Goal: Task Accomplishment & Management: Complete application form

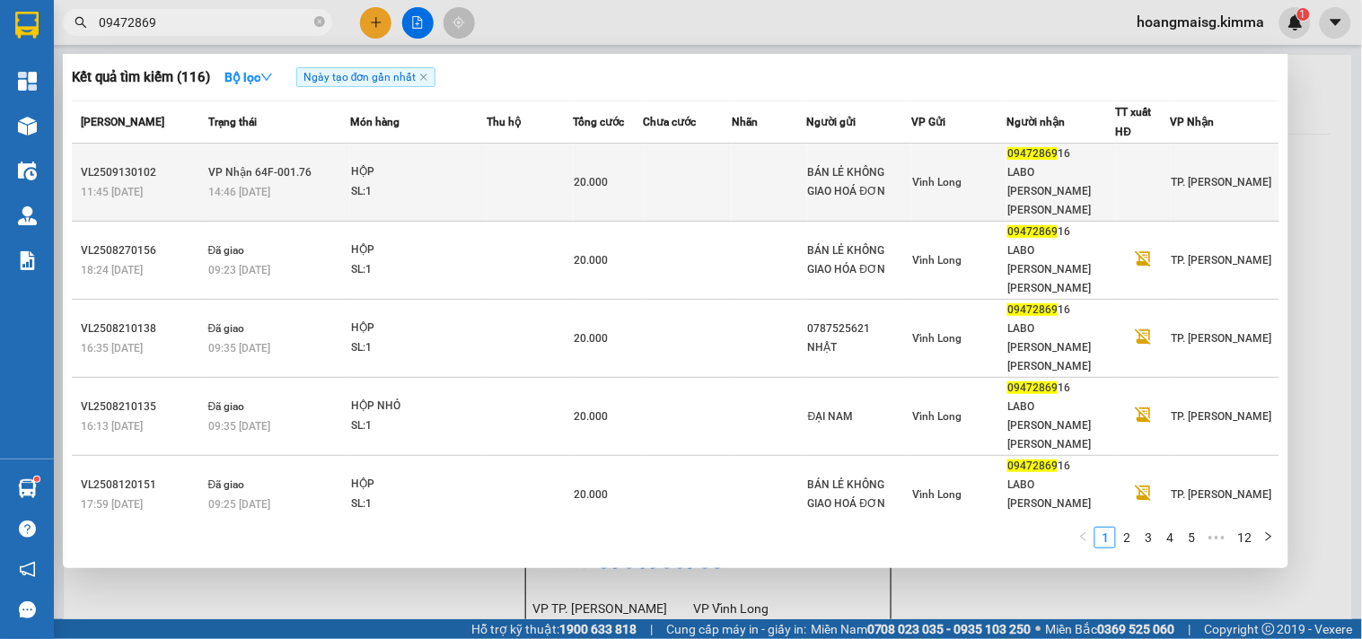
type input "09472869"
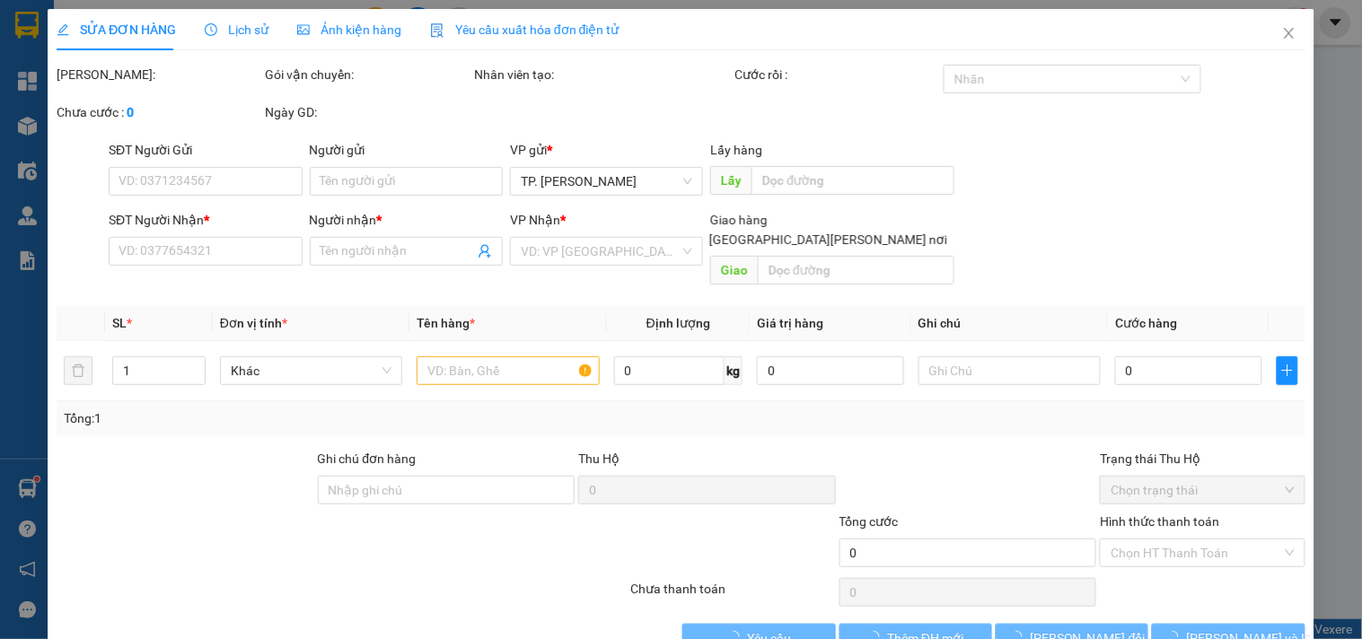
type input "BÁN LẺ KHÔNG GIAO HOÁ ĐƠN"
type input "0947286916"
type input "LABO [PERSON_NAME] [PERSON_NAME]"
type input "20.000"
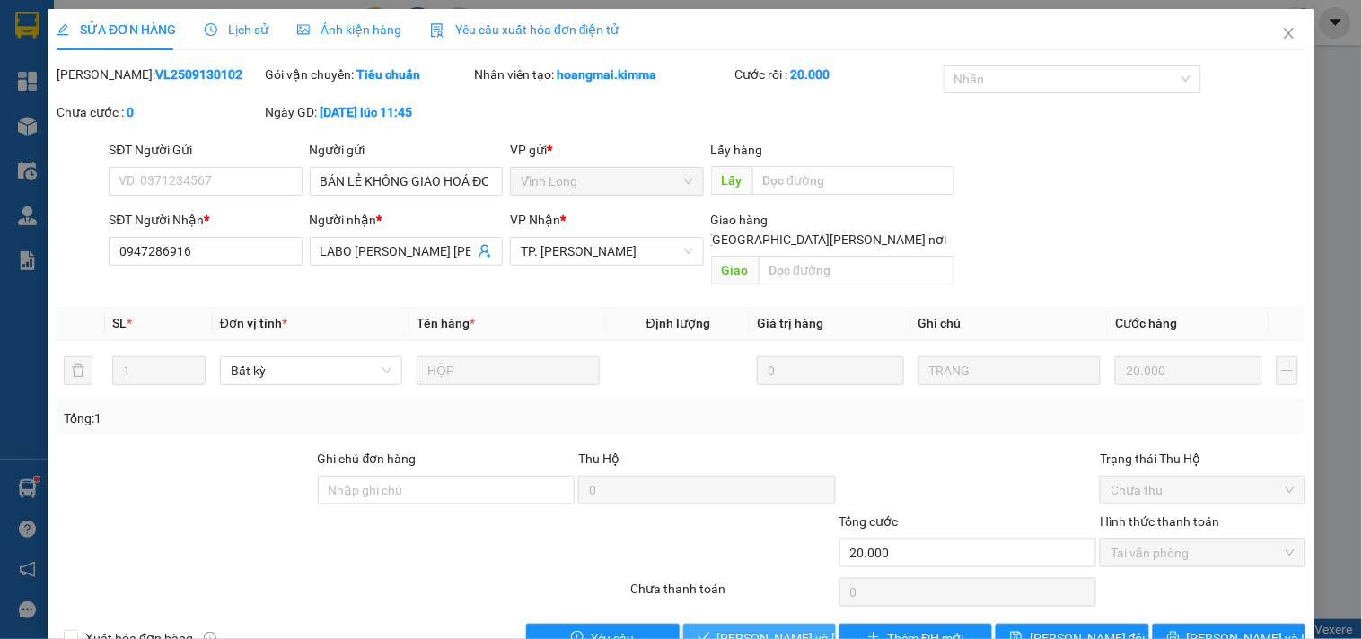
click at [733, 629] on span "[PERSON_NAME] và [PERSON_NAME] hàng" at bounding box center [838, 639] width 242 height 20
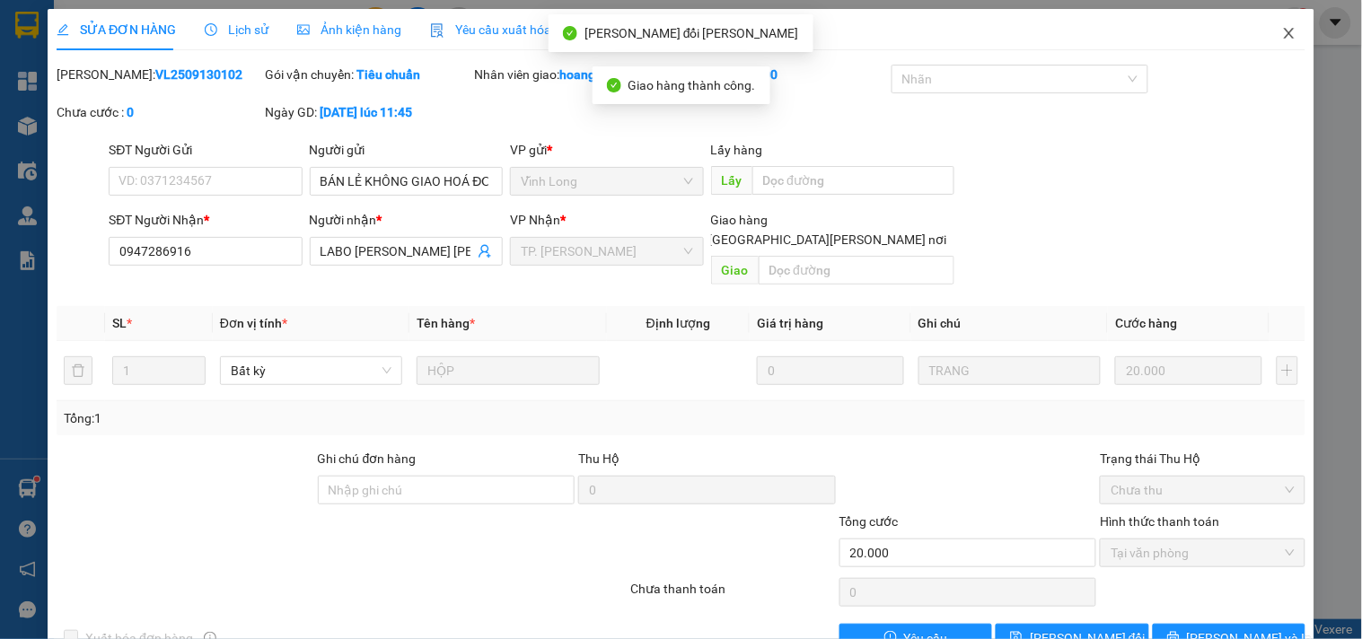
click at [1282, 30] on icon "close" at bounding box center [1289, 33] width 14 height 14
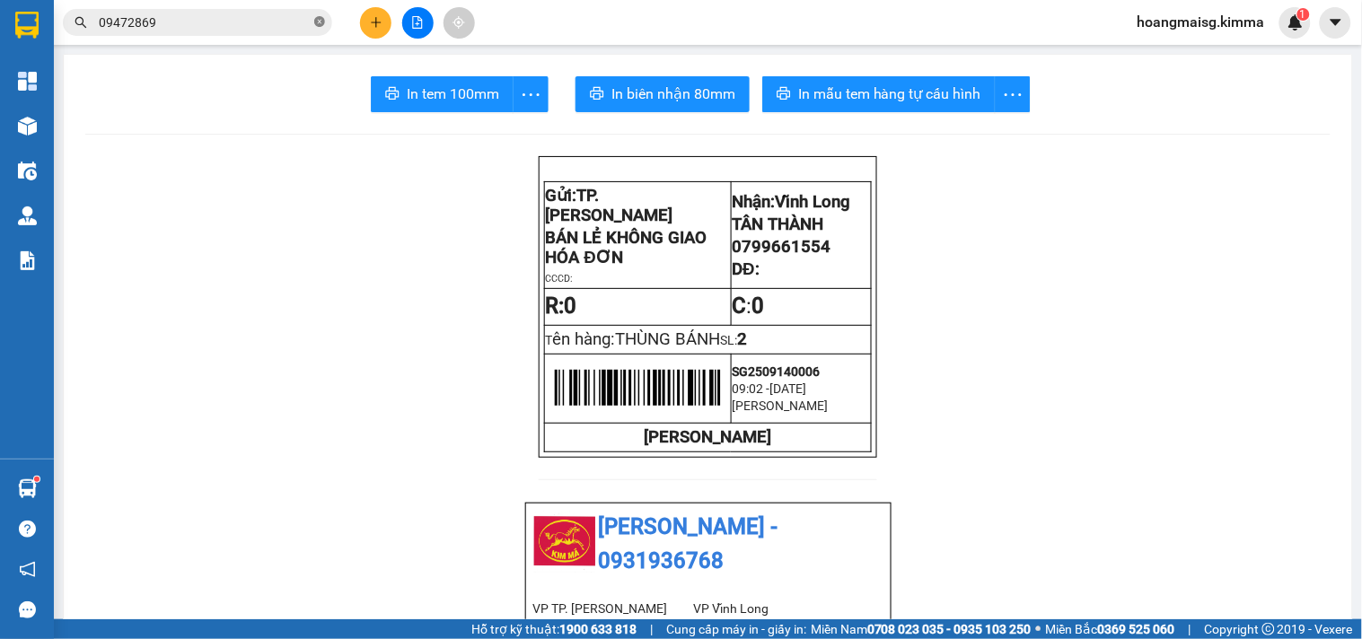
click at [318, 21] on icon "close-circle" at bounding box center [319, 21] width 11 height 11
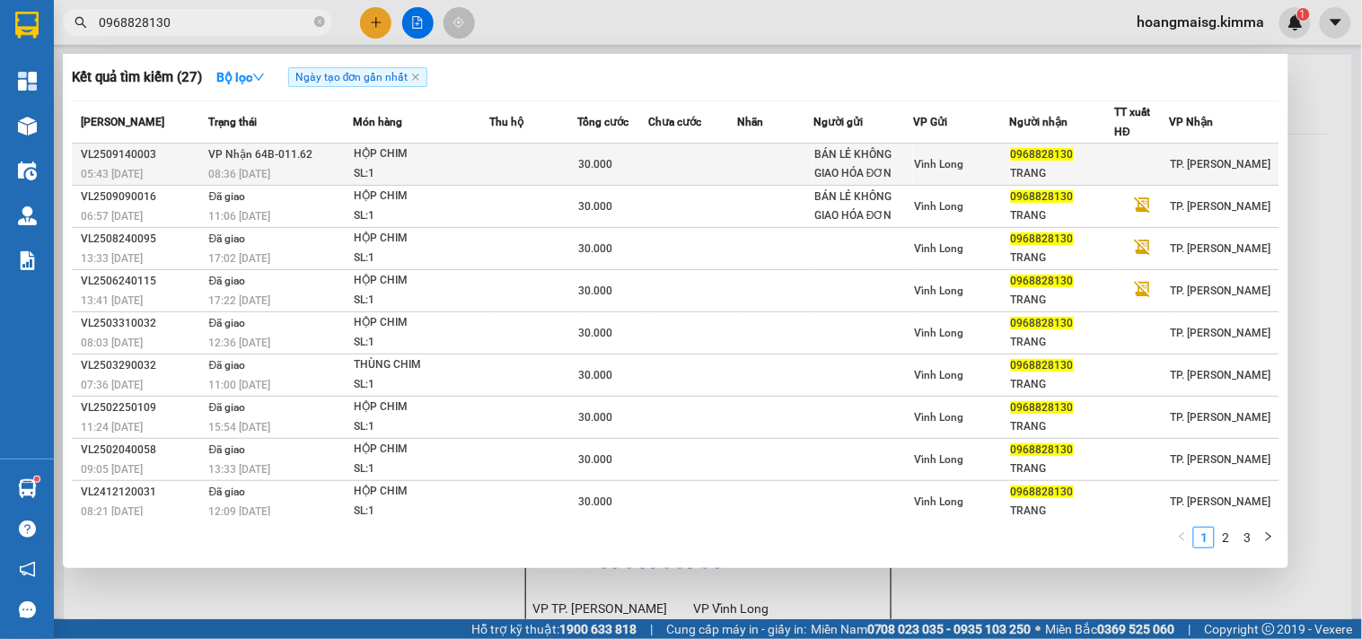
type input "0968828130"
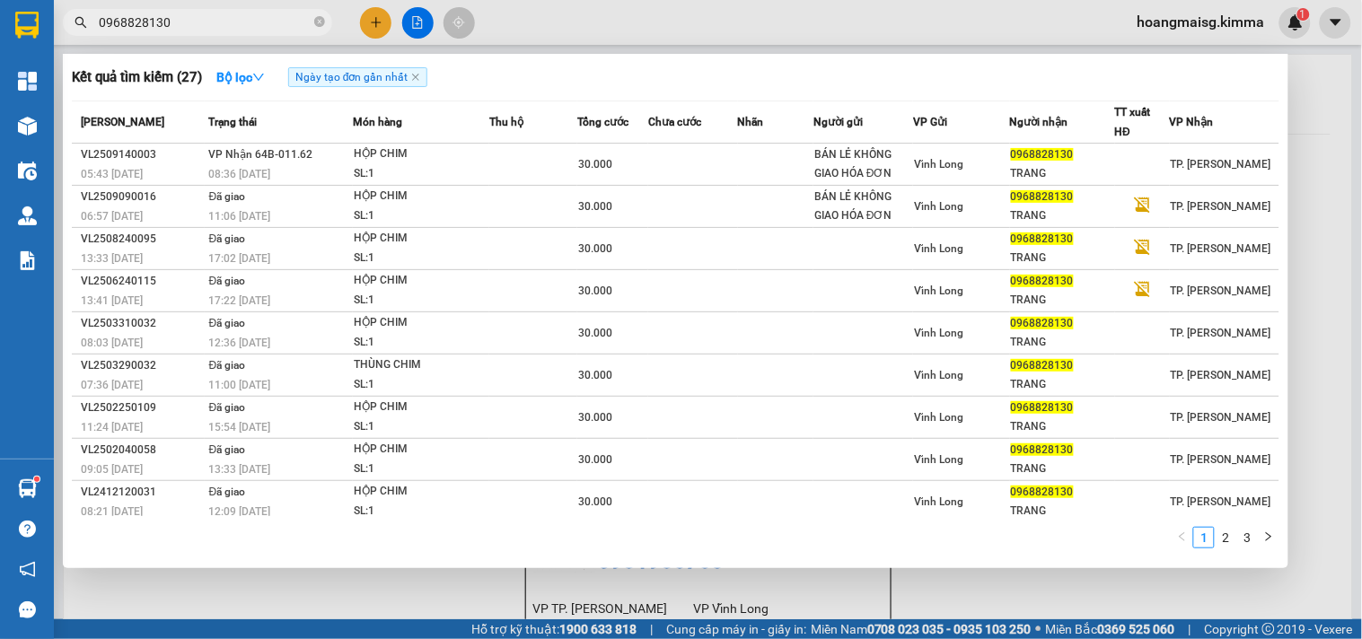
click at [643, 164] on div "30.000" at bounding box center [612, 164] width 69 height 20
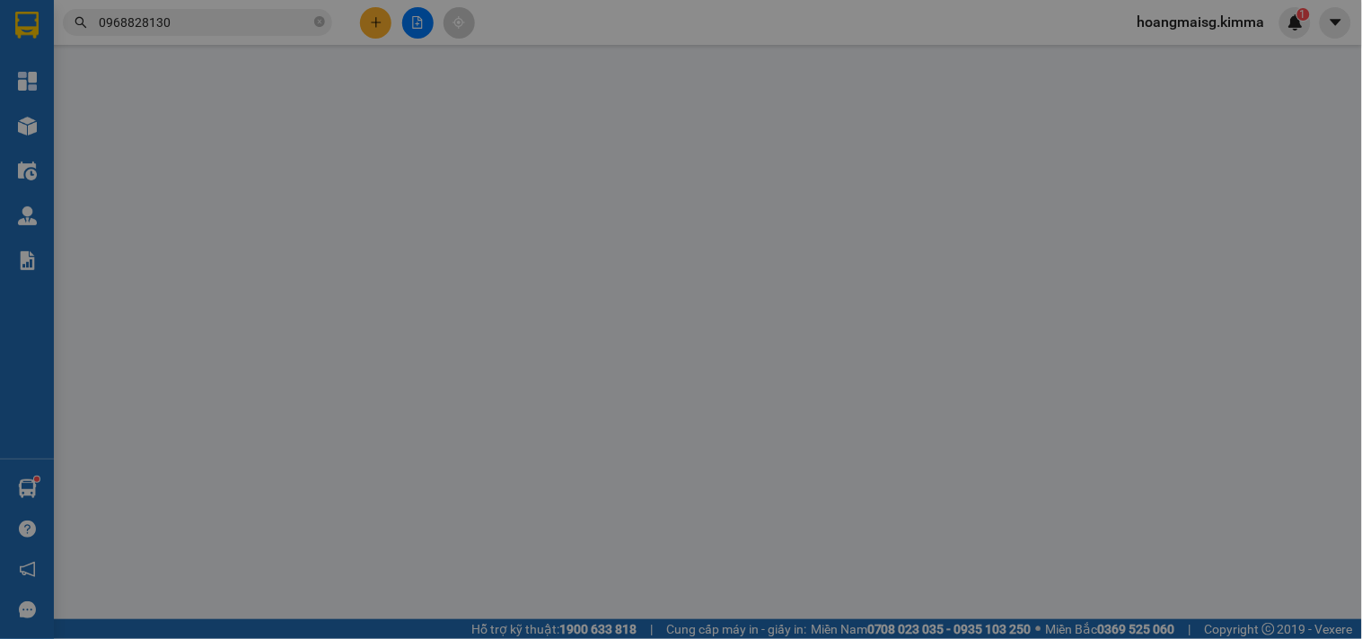
type input "BÁN LẺ KHÔNG GIAO HÓA ĐƠN"
type input "0968828130"
type input "TRANG"
type input "30.000"
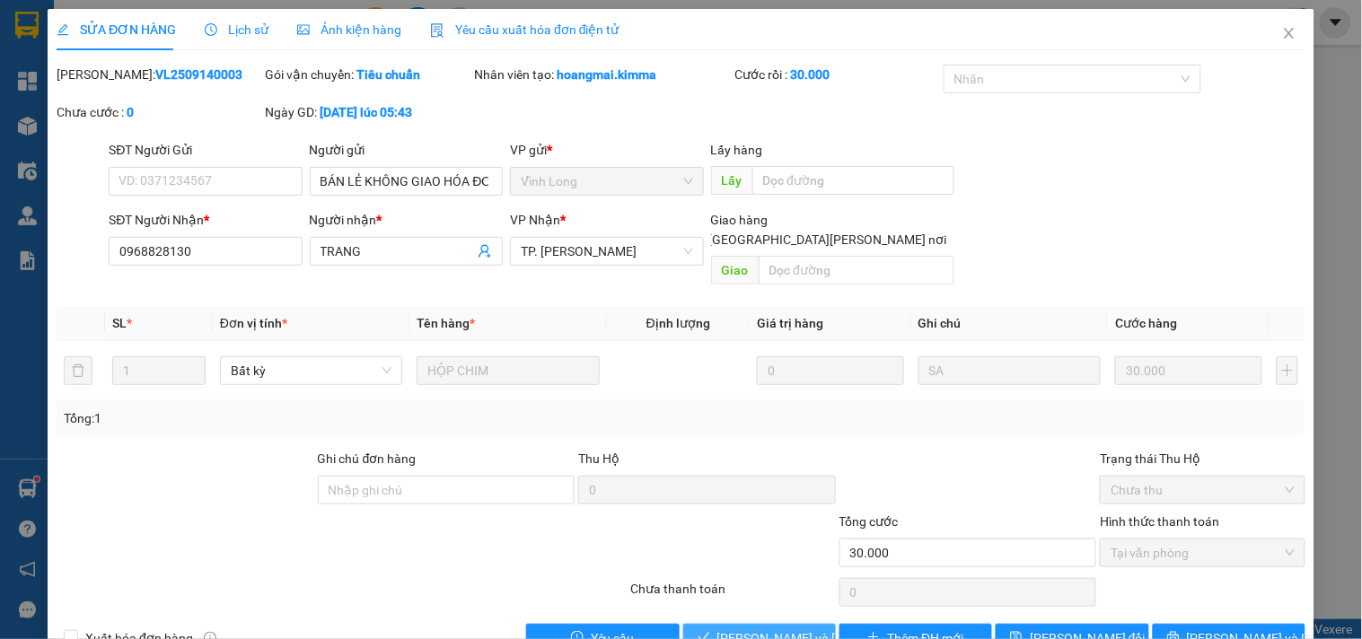
drag, startPoint x: 728, startPoint y: 604, endPoint x: 718, endPoint y: 606, distance: 10.0
click at [718, 624] on button "[PERSON_NAME] và [PERSON_NAME] hàng" at bounding box center [759, 638] width 153 height 29
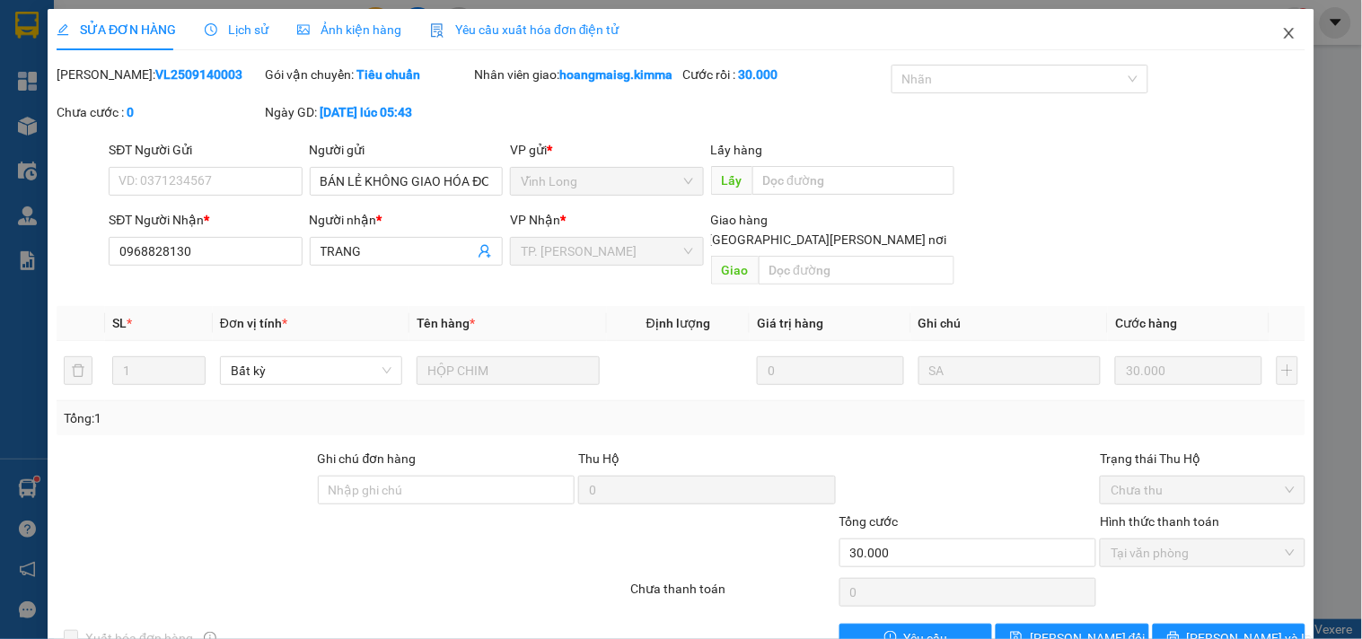
click at [1272, 23] on span "Close" at bounding box center [1289, 34] width 50 height 50
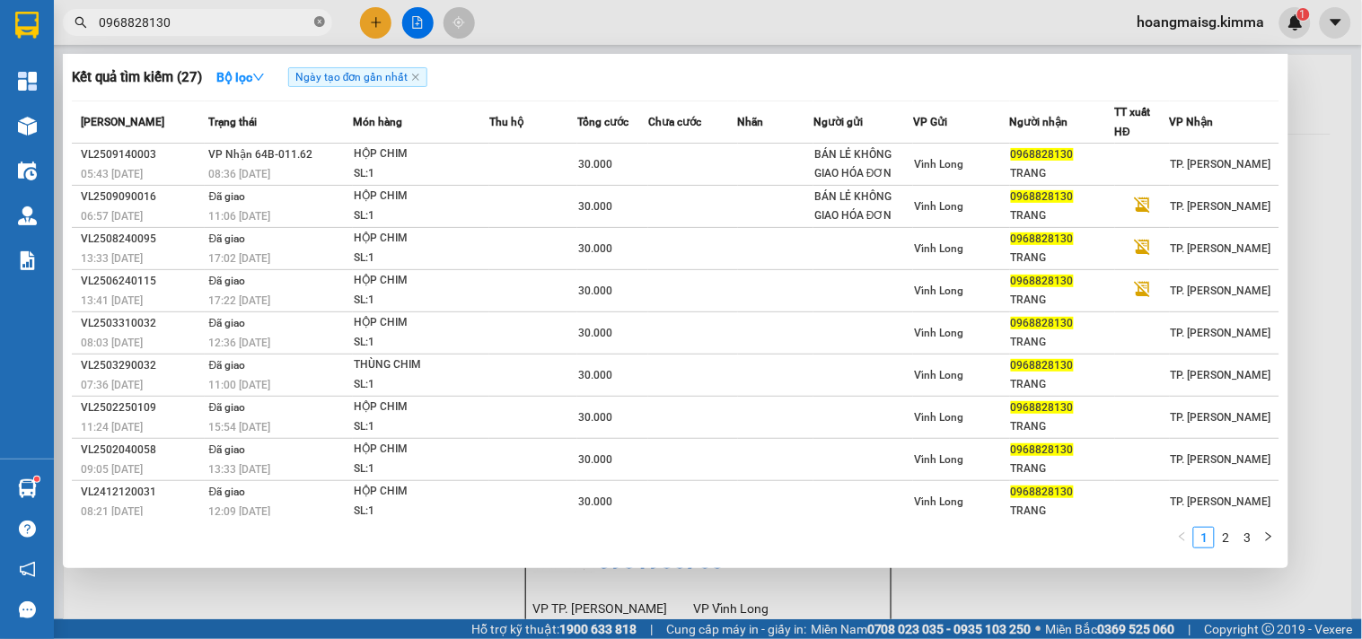
click at [319, 16] on icon "close-circle" at bounding box center [319, 21] width 11 height 11
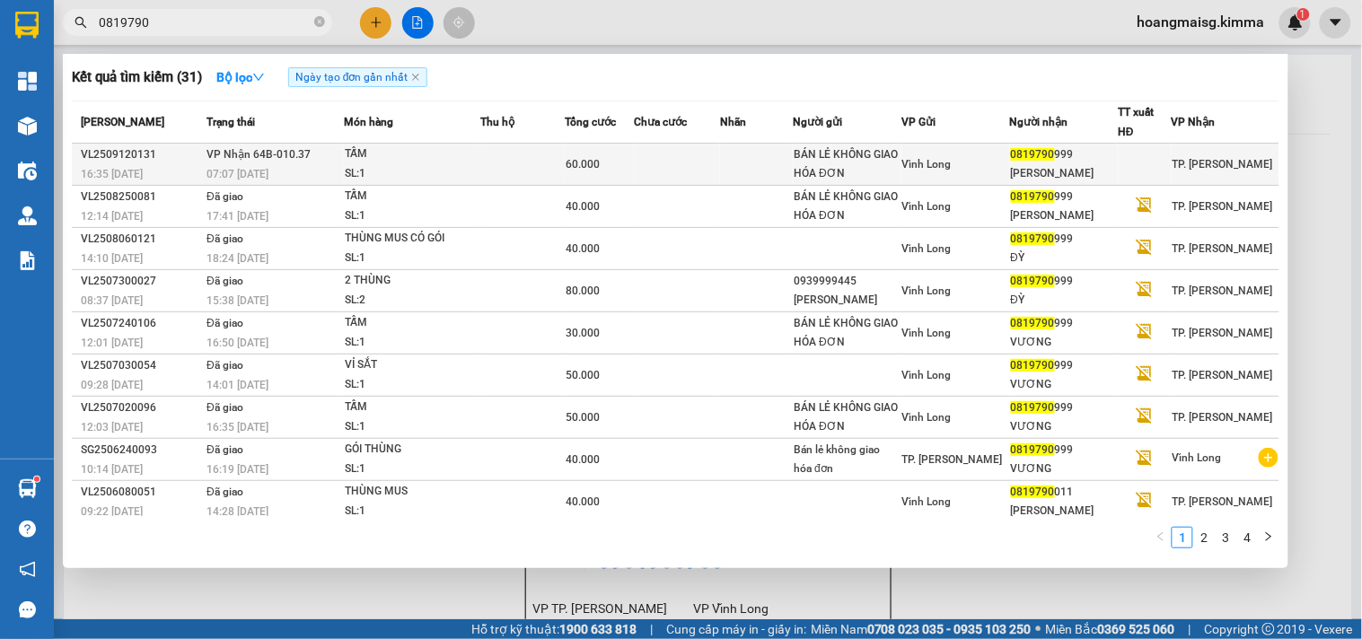
type input "0819790"
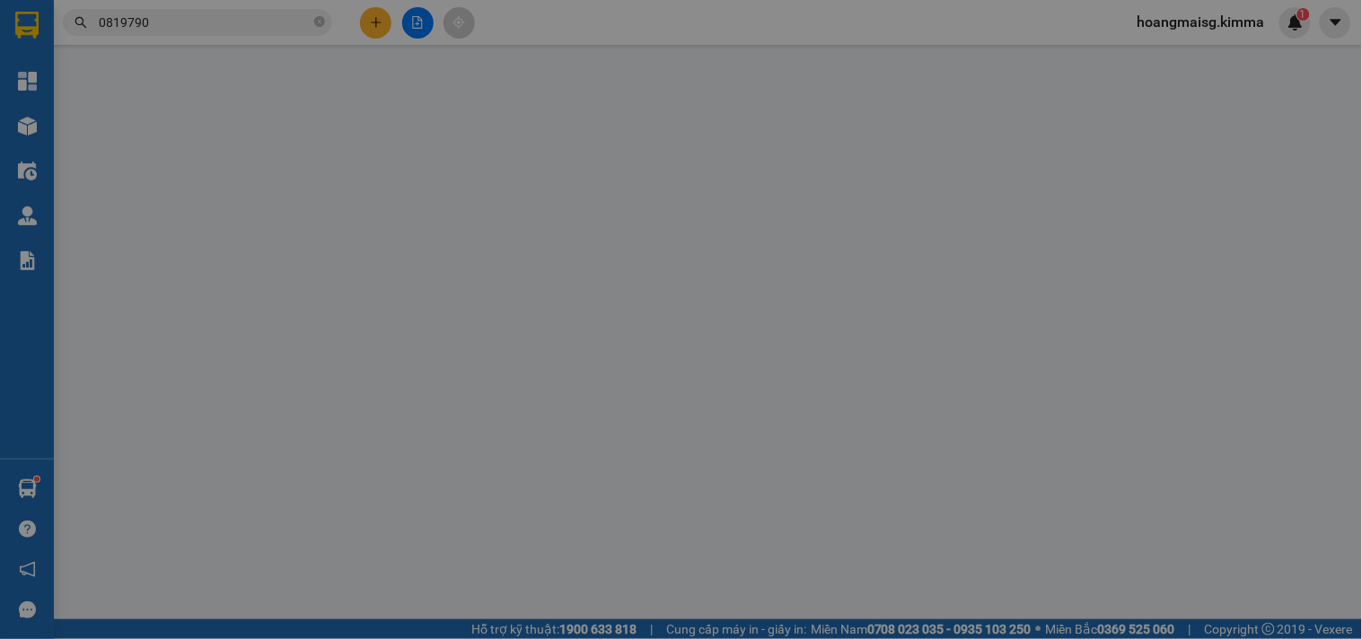
type input "BÁN LẺ KHÔNG GIAO HÓA ĐƠN"
type input "0819790999"
type input "[PERSON_NAME]"
type input "60.000"
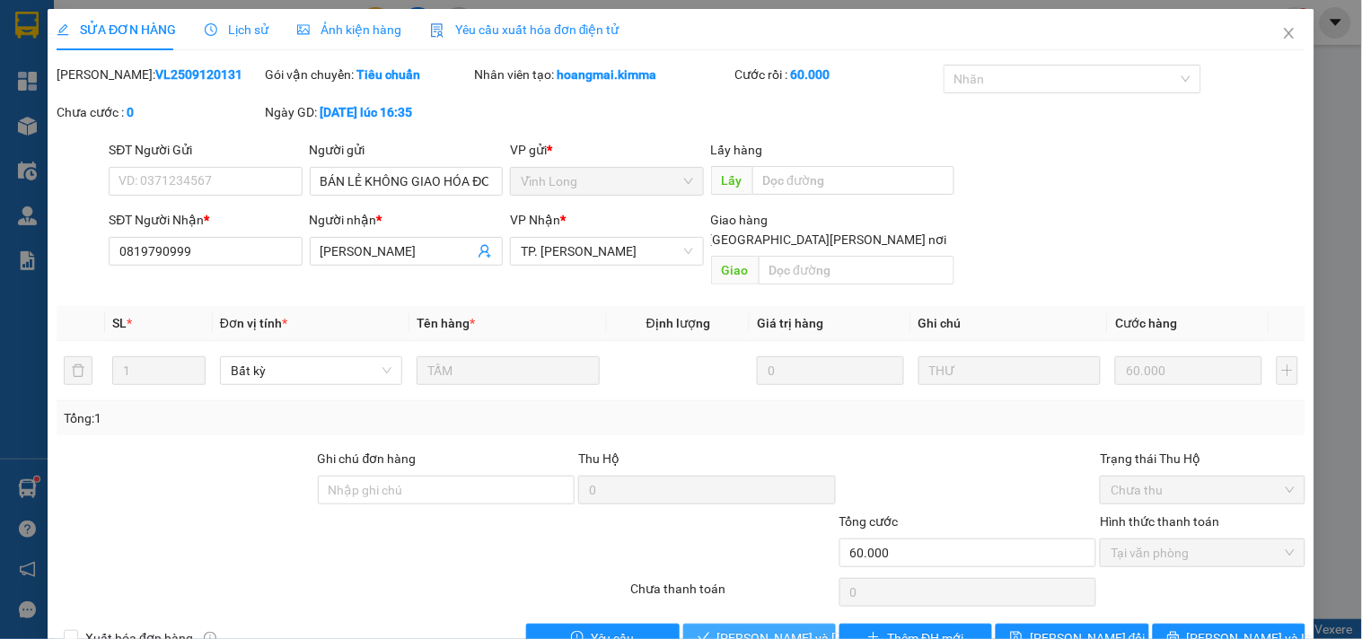
click at [746, 629] on span "[PERSON_NAME] và [PERSON_NAME] hàng" at bounding box center [838, 639] width 242 height 20
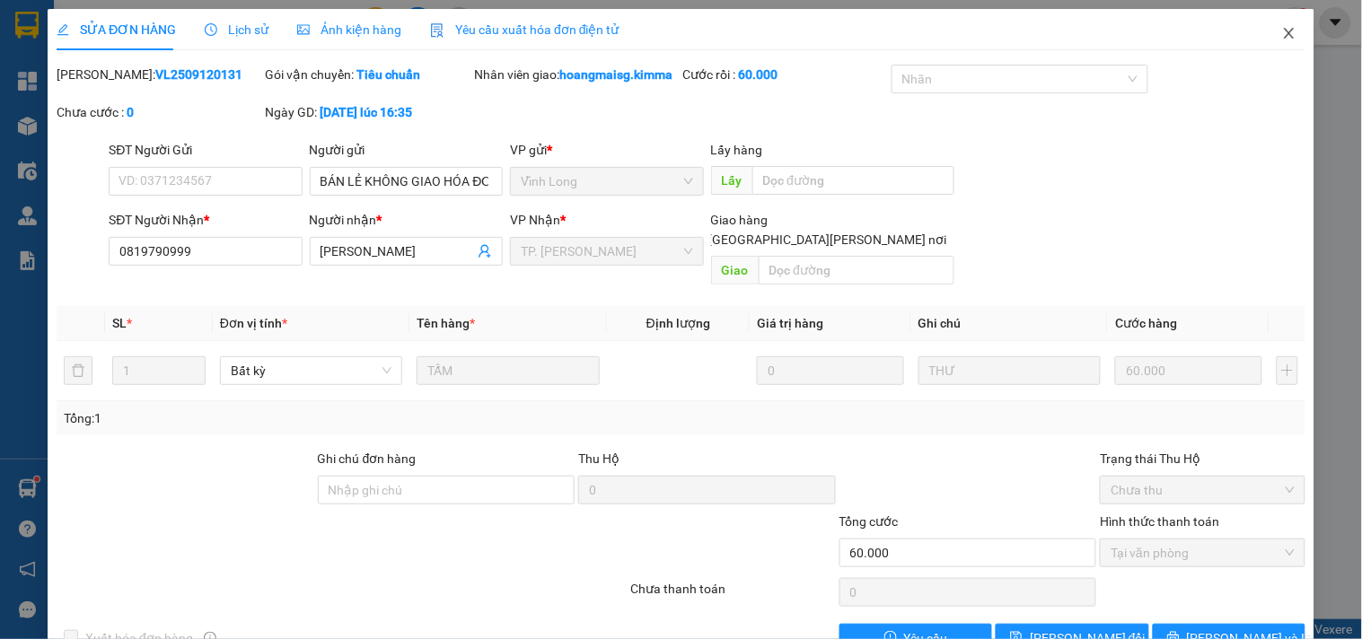
click at [1282, 34] on icon "close" at bounding box center [1289, 33] width 14 height 14
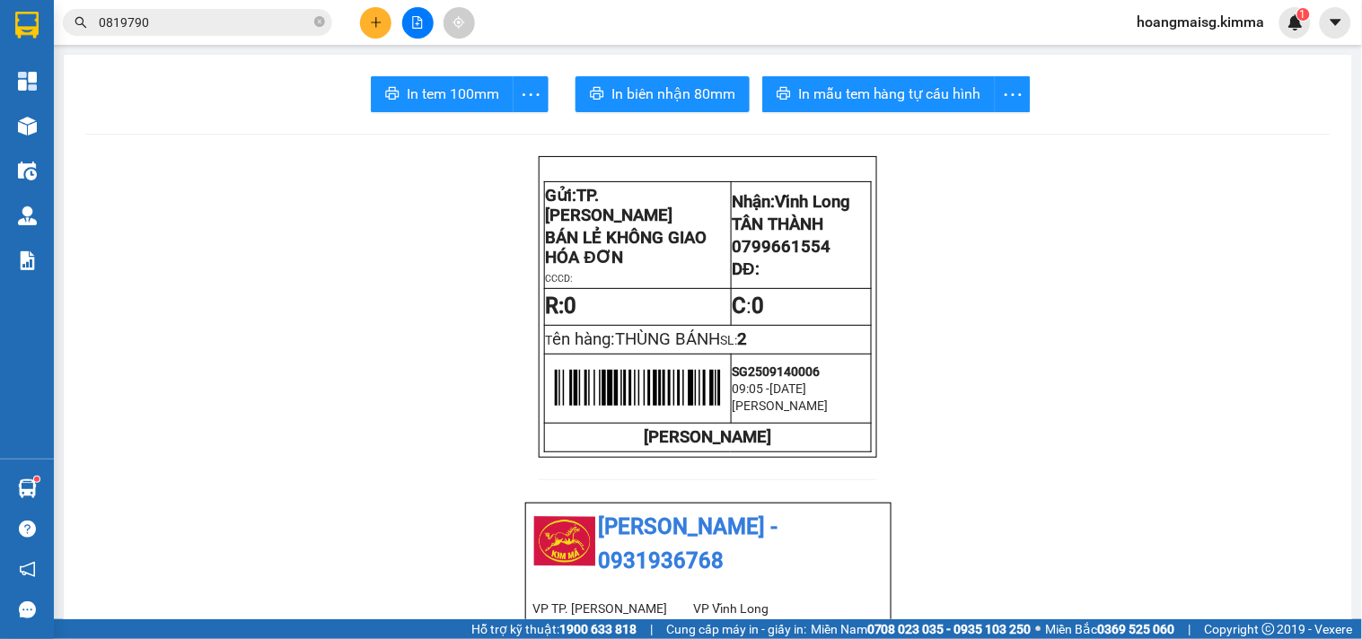
click at [370, 19] on icon "plus" at bounding box center [376, 22] width 13 height 13
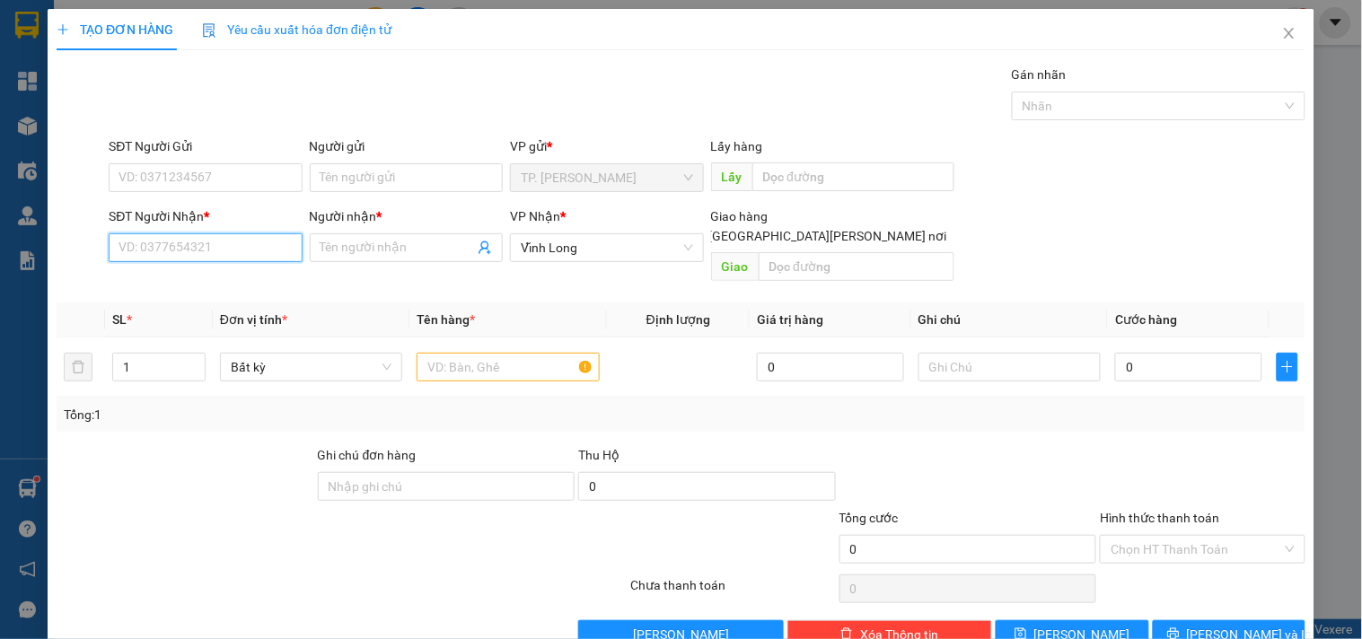
click at [191, 249] on input "SĐT Người Nhận *" at bounding box center [205, 247] width 193 height 29
type input "0399345912"
type input "CHỊ [PERSON_NAME]"
type input "0399345912"
click at [456, 353] on input "text" at bounding box center [508, 367] width 182 height 29
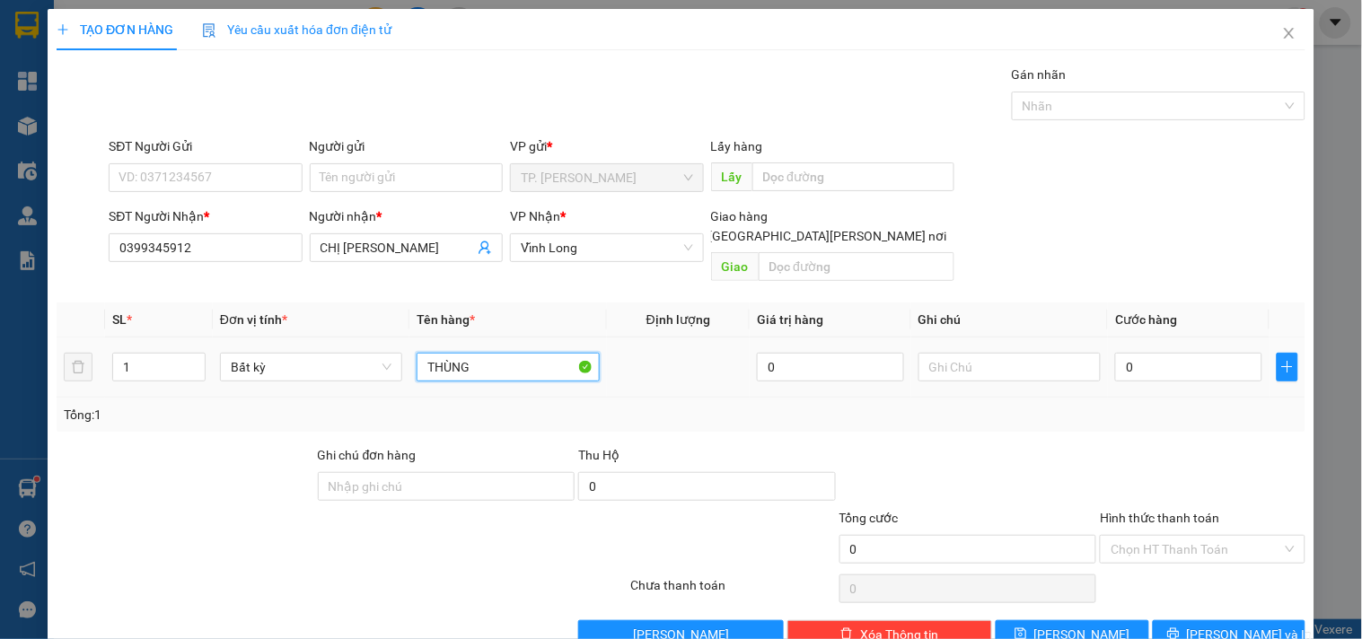
type input "THÙNG"
type input "VĂN"
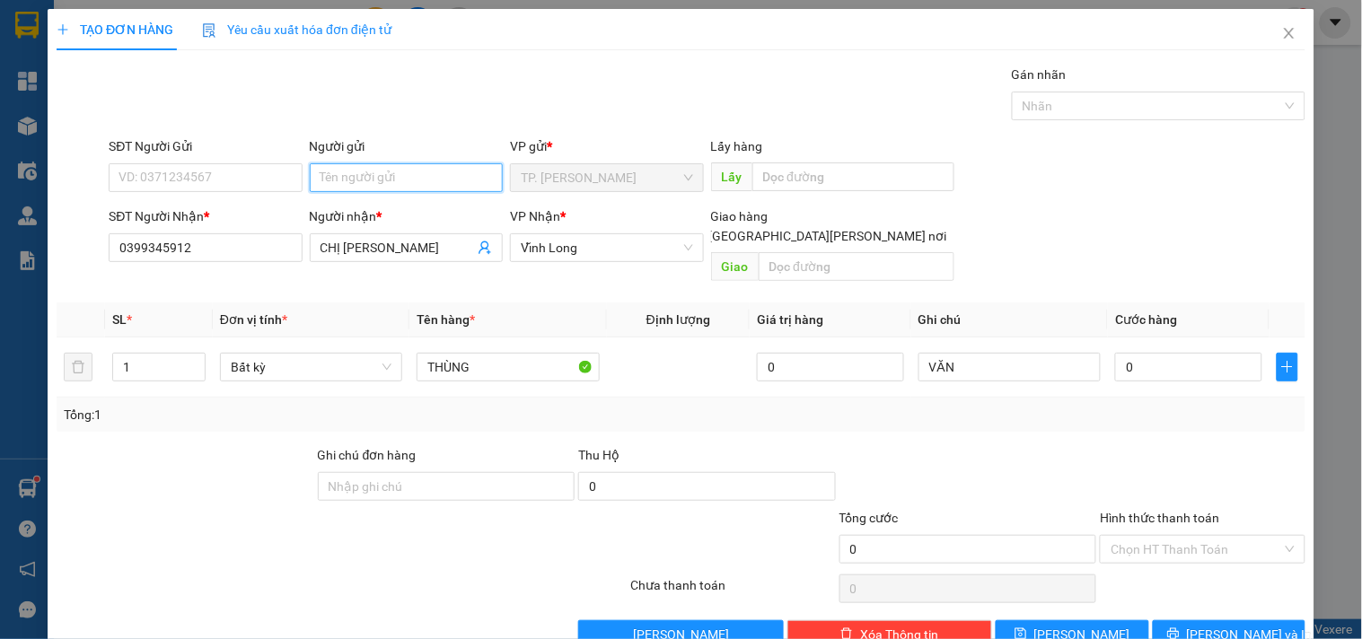
click at [404, 177] on input "Người gửi" at bounding box center [406, 177] width 193 height 29
type input "B"
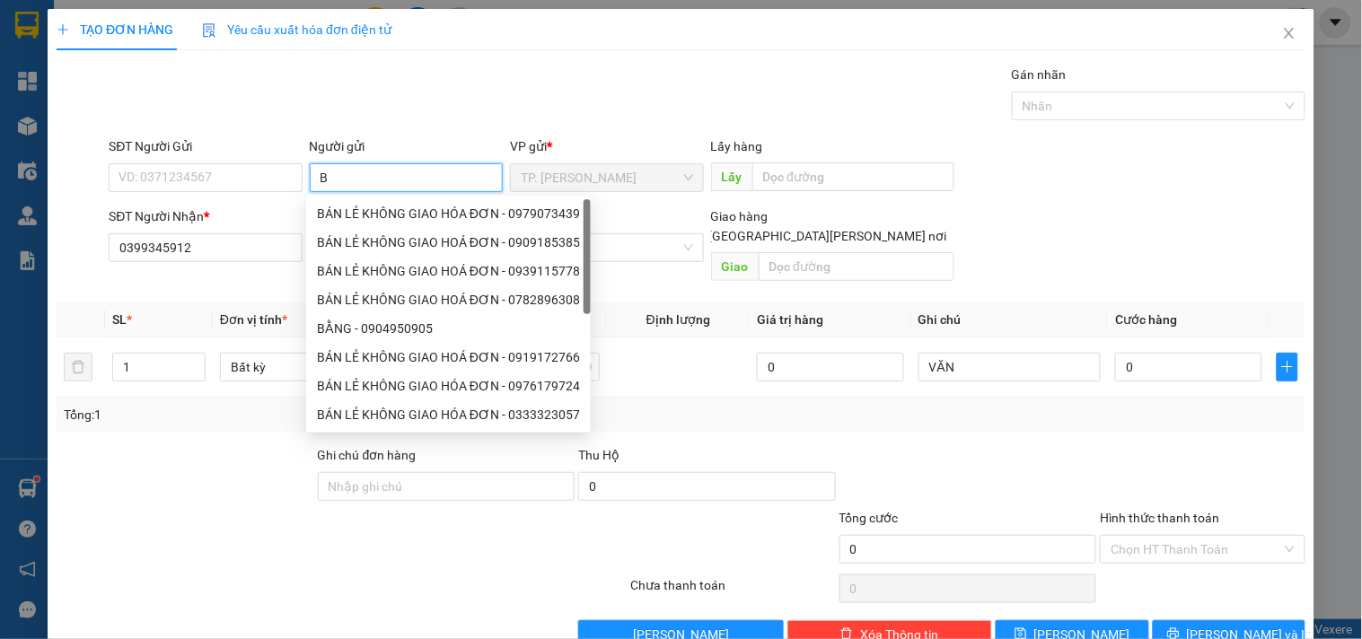
drag, startPoint x: 384, startPoint y: 207, endPoint x: 348, endPoint y: 199, distance: 36.8
click at [383, 207] on div "BÁN LẺ KHÔNG GIAO HÓA ĐƠN - 0979073439" at bounding box center [448, 214] width 263 height 20
type input "0979073439"
type input "BÁN LẺ KHÔNG GIAO HÓA ĐƠN"
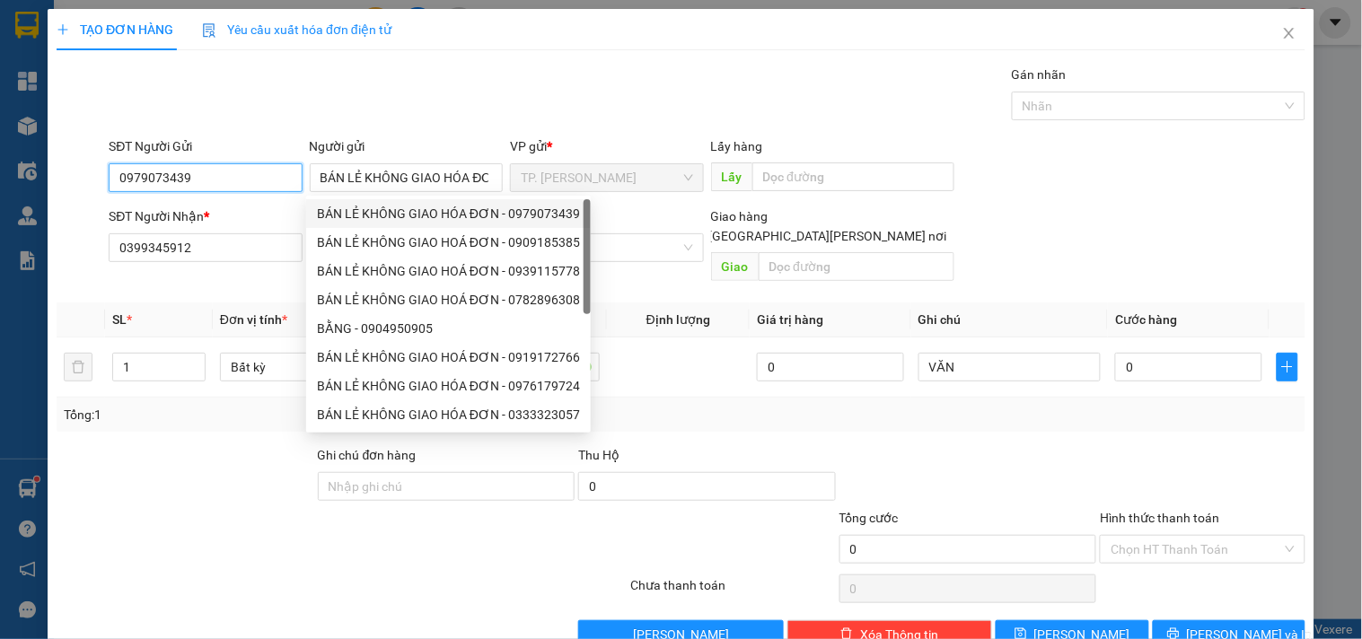
click at [217, 172] on input "0979073439" at bounding box center [205, 177] width 193 height 29
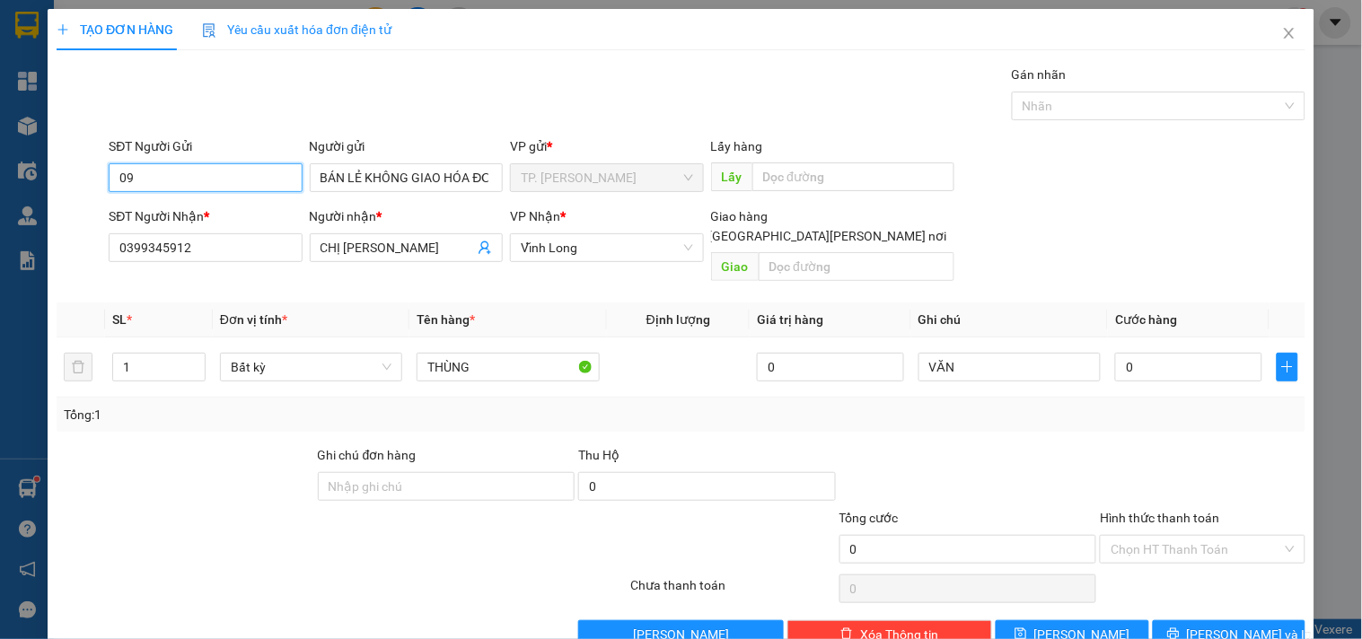
type input "0"
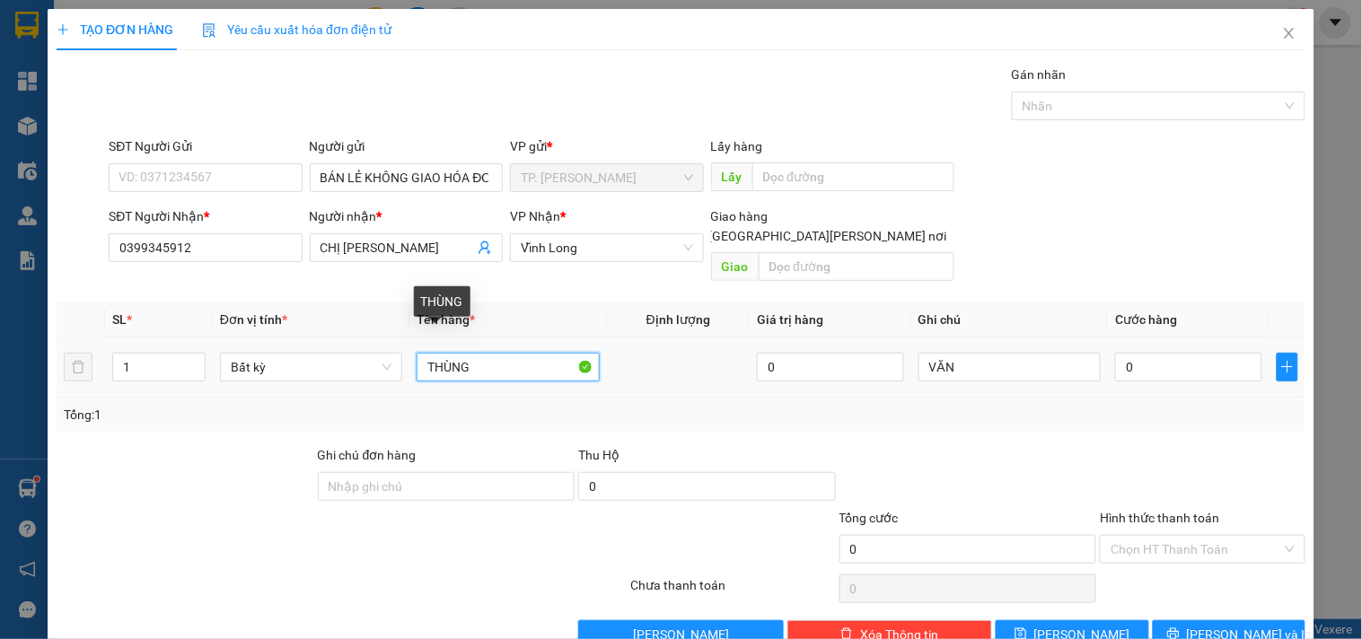
click at [541, 353] on input "THÙNG" at bounding box center [508, 367] width 182 height 29
type input "T"
type input "RỔ TRÁI CÂY"
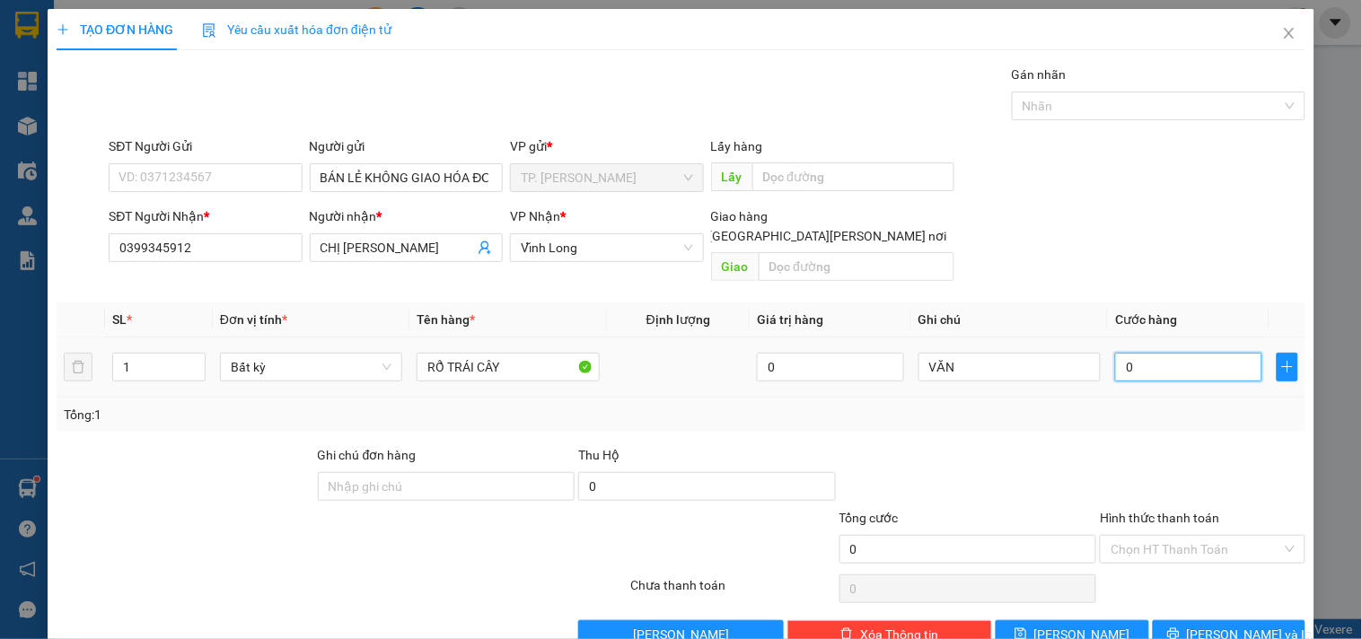
click at [1189, 353] on input "0" at bounding box center [1188, 367] width 147 height 29
type input "4"
type input "40"
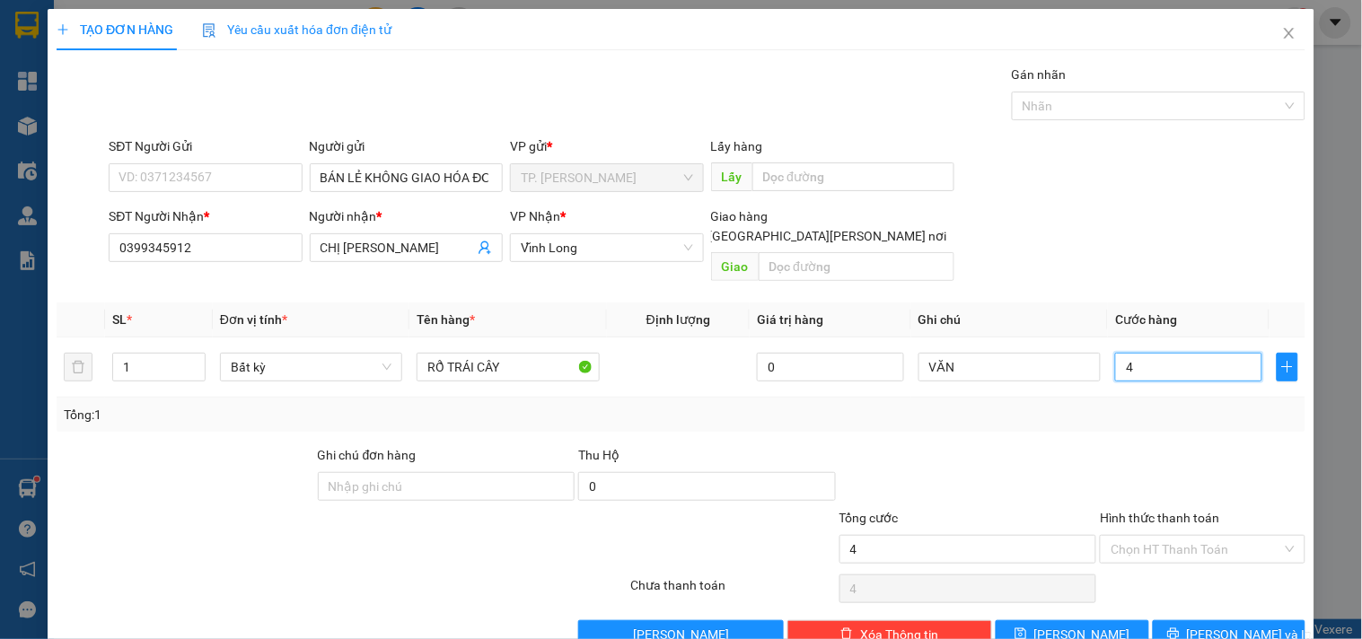
type input "40"
type input "40.000"
click at [1164, 536] on input "Hình thức thanh toán" at bounding box center [1196, 549] width 171 height 27
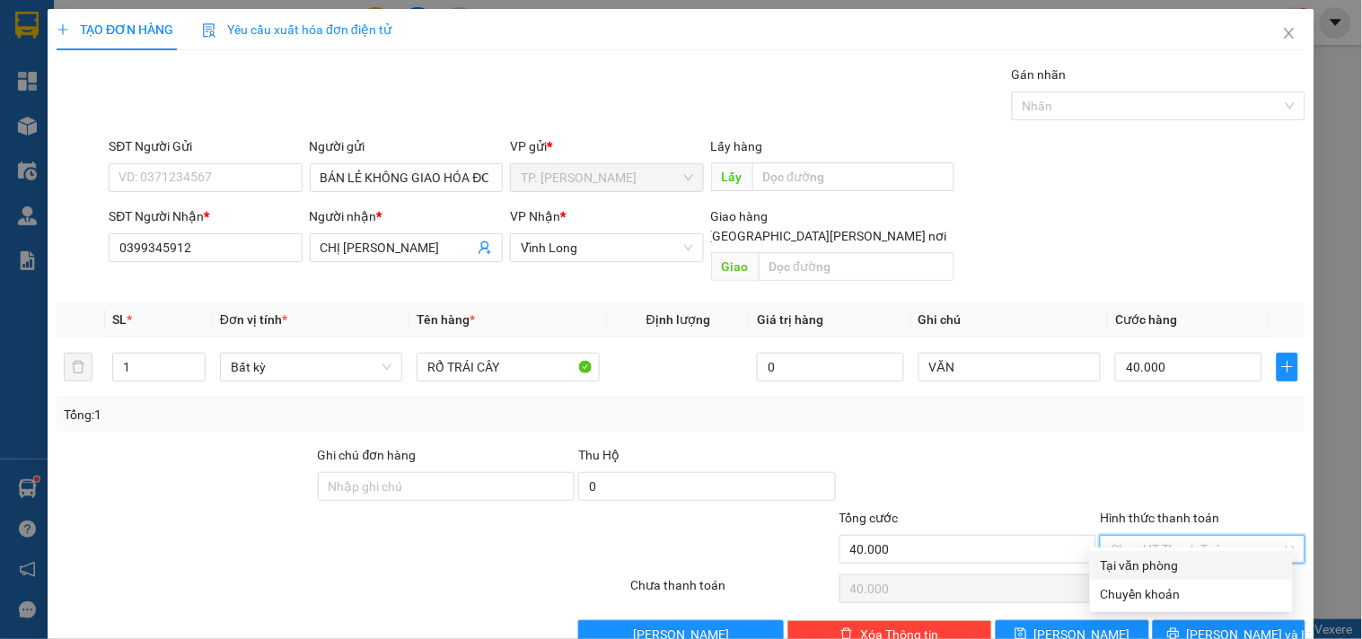
click at [1142, 570] on div "Tại văn phòng" at bounding box center [1191, 566] width 181 height 20
type input "0"
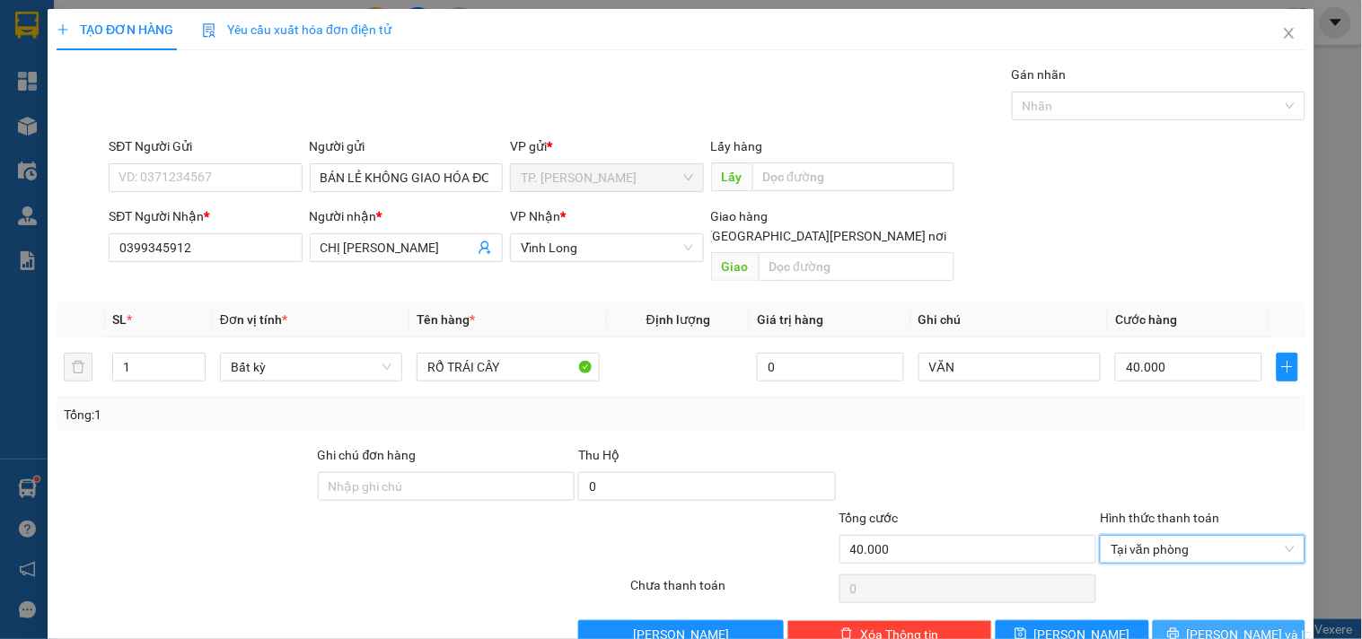
click at [1244, 625] on span "[PERSON_NAME] và In" at bounding box center [1250, 635] width 126 height 20
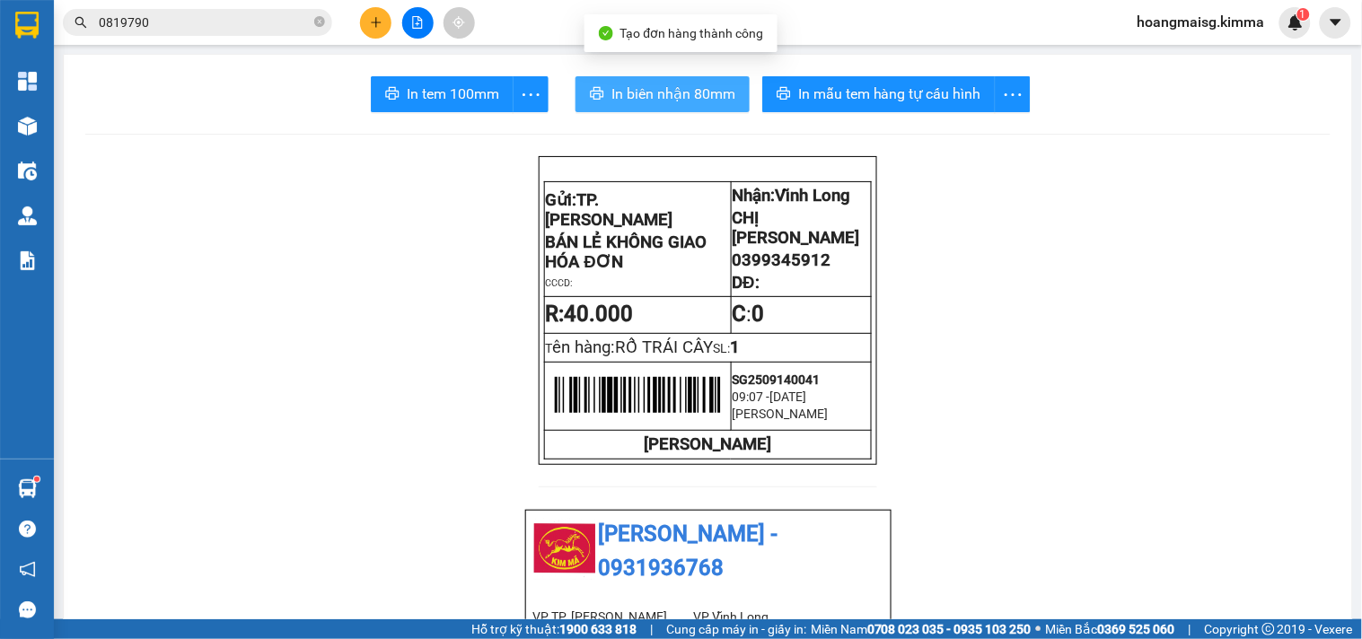
click at [620, 100] on span "In biên nhận 80mm" at bounding box center [673, 94] width 124 height 22
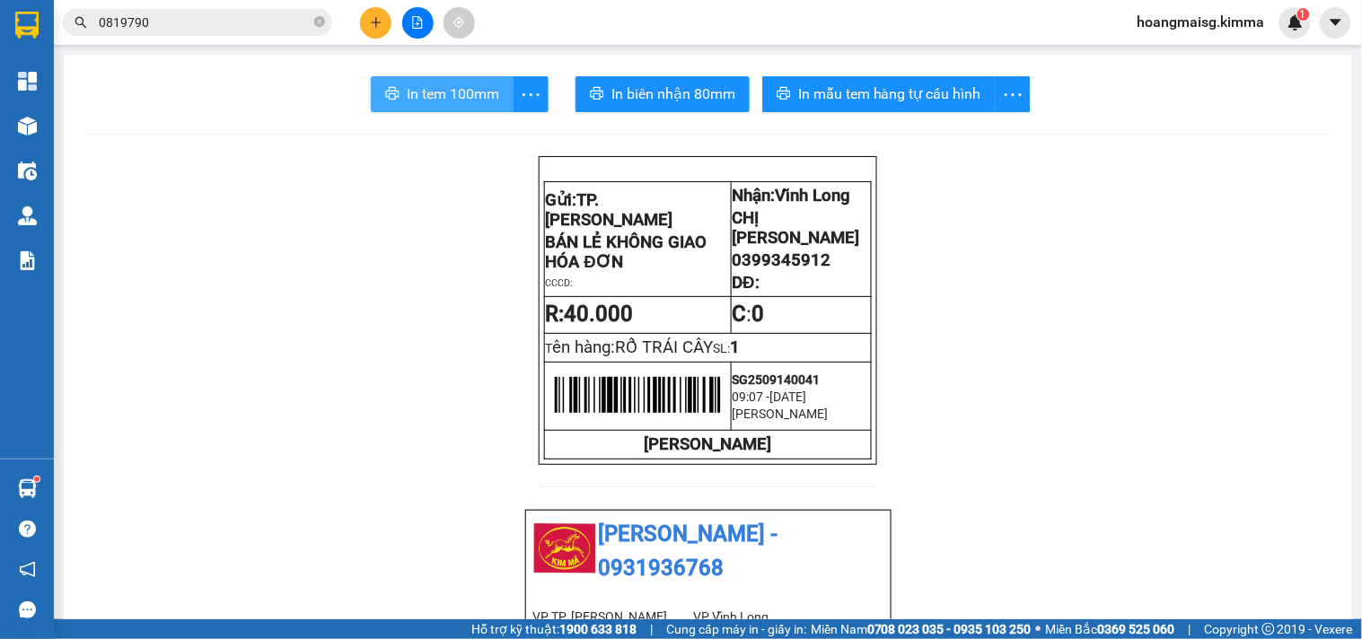
click at [454, 96] on span "In tem 100mm" at bounding box center [453, 94] width 92 height 22
